Goal: Transaction & Acquisition: Obtain resource

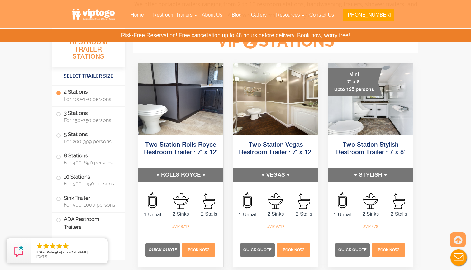
scroll to position [280, 0]
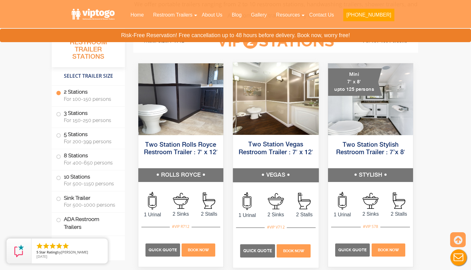
click at [266, 84] on img at bounding box center [276, 98] width 86 height 72
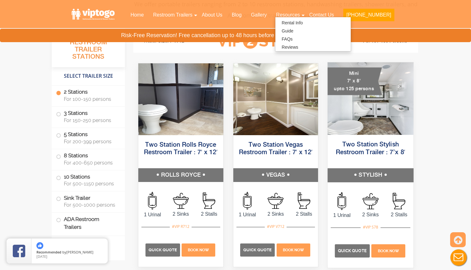
click at [383, 94] on img at bounding box center [371, 98] width 86 height 72
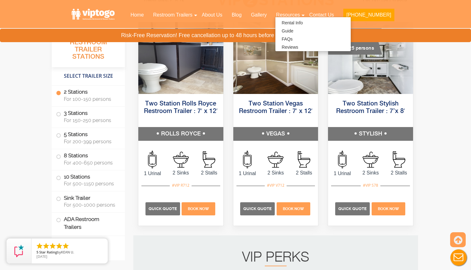
scroll to position [299, 0]
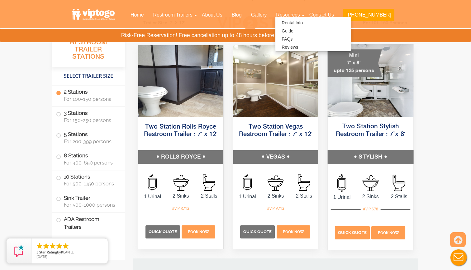
click at [347, 237] on p "Quick Quote" at bounding box center [352, 232] width 35 height 13
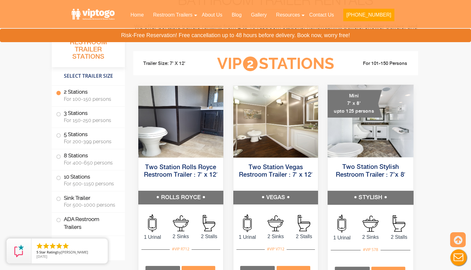
scroll to position [250, 0]
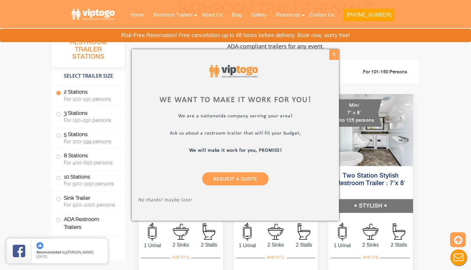
click at [333, 57] on div "X" at bounding box center [334, 54] width 10 height 11
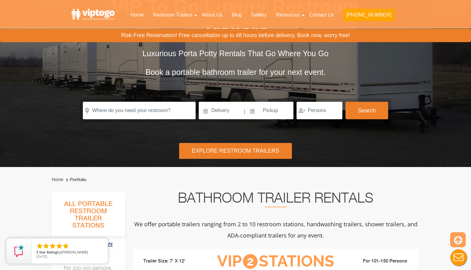
scroll to position [59, 0]
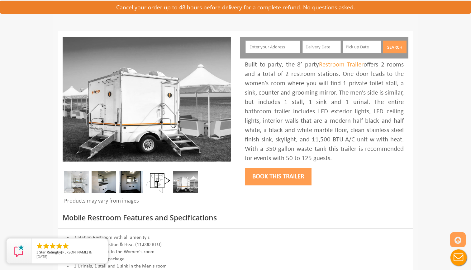
scroll to position [62, 0]
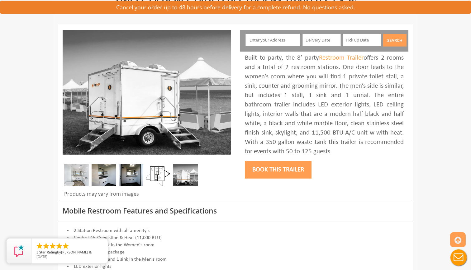
click at [158, 171] on img at bounding box center [158, 175] width 25 height 22
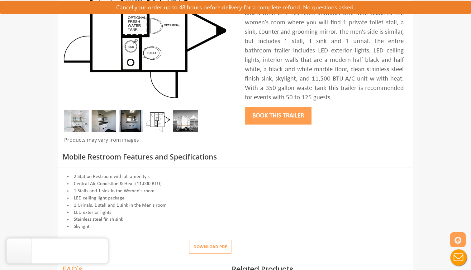
scroll to position [116, 0]
click at [134, 122] on img at bounding box center [131, 121] width 25 height 22
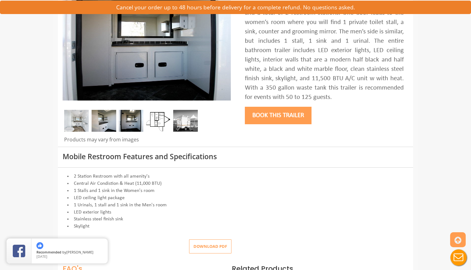
click at [104, 124] on img at bounding box center [104, 121] width 25 height 22
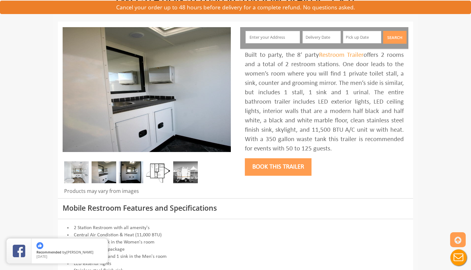
scroll to position [65, 0]
click at [83, 171] on img at bounding box center [76, 172] width 25 height 22
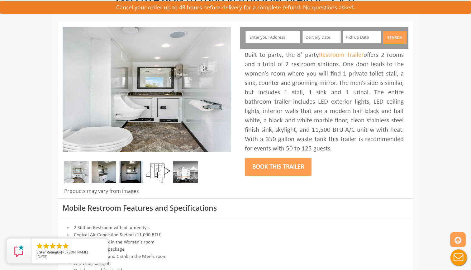
click at [102, 179] on img at bounding box center [104, 172] width 25 height 22
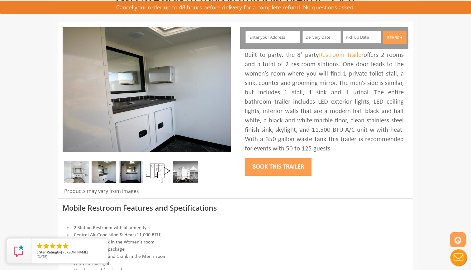
click at [121, 175] on img at bounding box center [131, 172] width 25 height 22
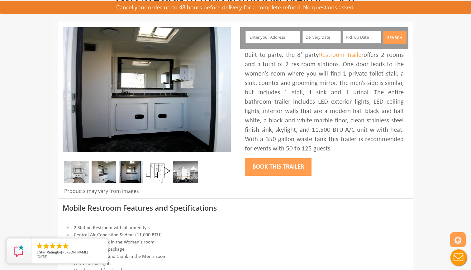
click at [167, 170] on img at bounding box center [158, 172] width 25 height 22
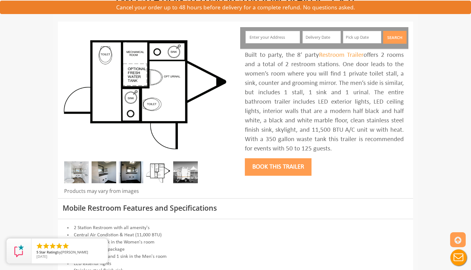
click at [184, 168] on img at bounding box center [185, 172] width 25 height 22
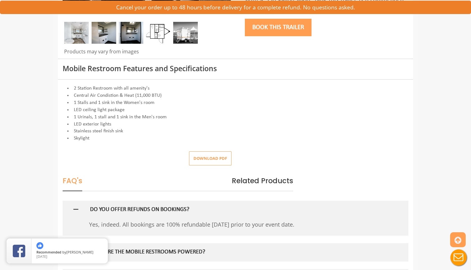
scroll to position [208, 0]
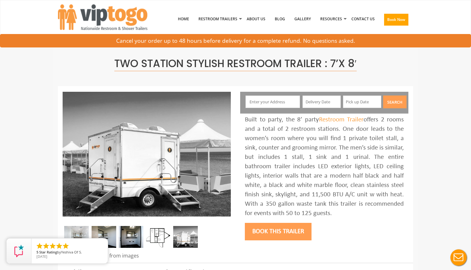
click at [277, 99] on input "text" at bounding box center [273, 101] width 55 height 12
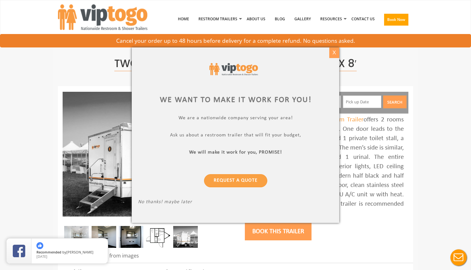
click at [334, 53] on div "X" at bounding box center [334, 52] width 10 height 11
